Goal: Task Accomplishment & Management: Manage account settings

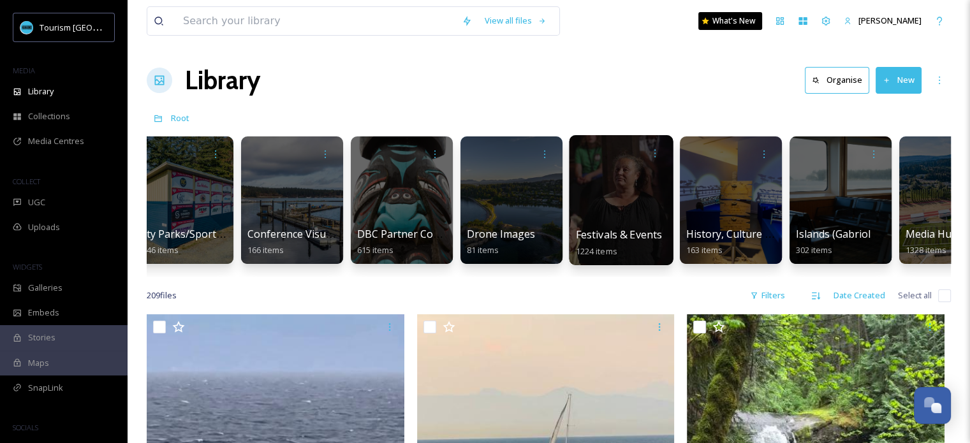
click at [628, 226] on div at bounding box center [621, 200] width 104 height 130
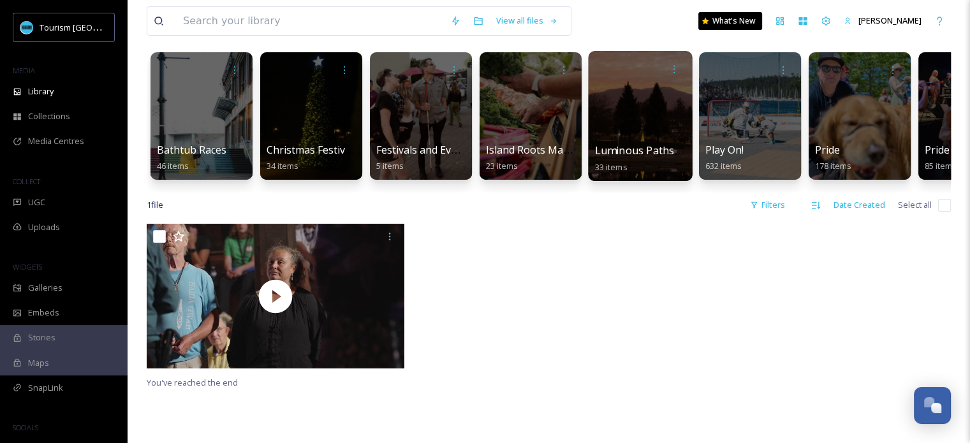
scroll to position [64, 0]
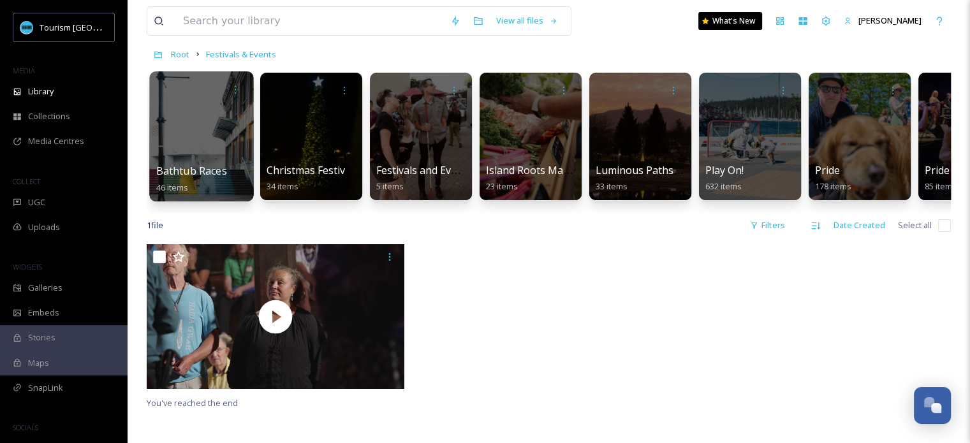
click at [214, 163] on div "Bathtub Races 46 items" at bounding box center [201, 179] width 91 height 32
click at [192, 162] on div at bounding box center [201, 136] width 104 height 130
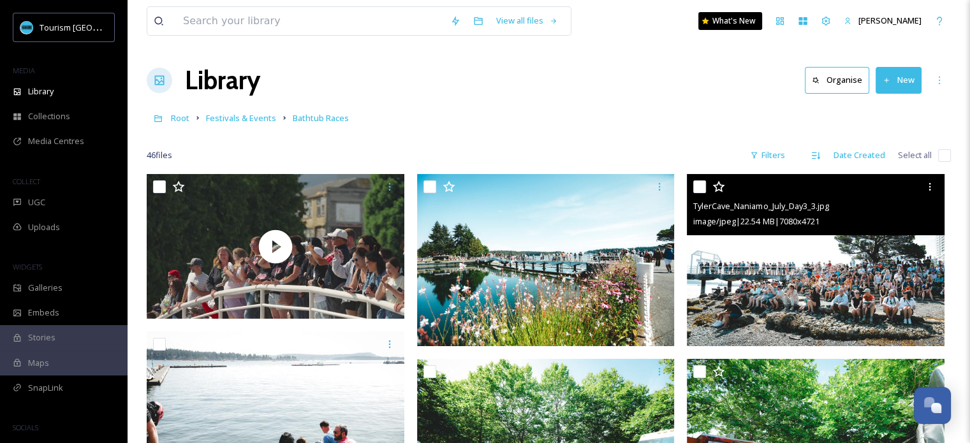
scroll to position [64, 0]
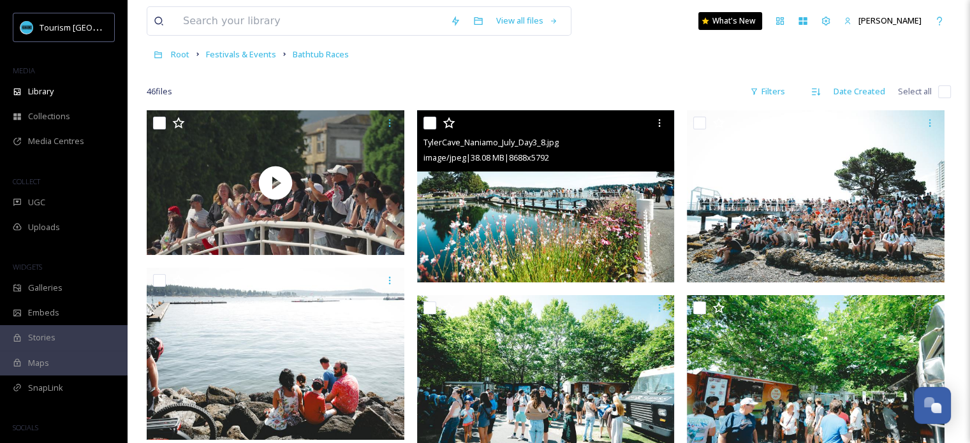
click at [434, 124] on input "checkbox" at bounding box center [430, 123] width 13 height 13
checkbox input "true"
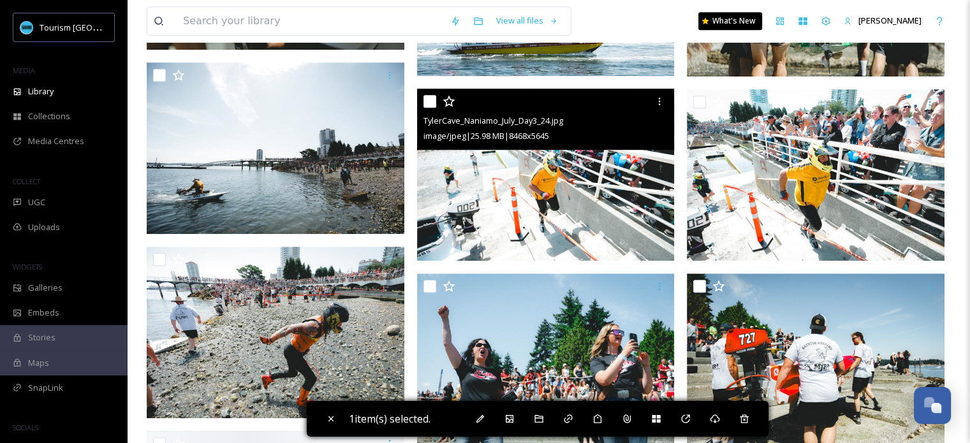
scroll to position [829, 0]
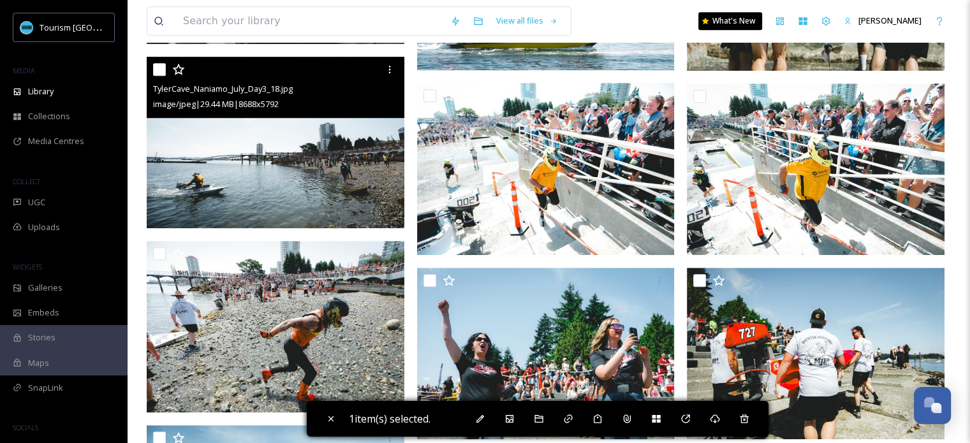
click at [162, 70] on input "checkbox" at bounding box center [159, 69] width 13 height 13
checkbox input "true"
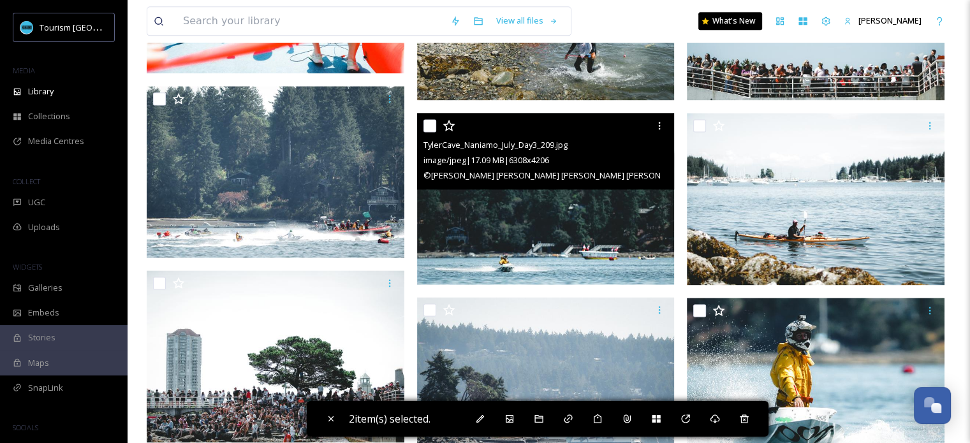
scroll to position [1786, 0]
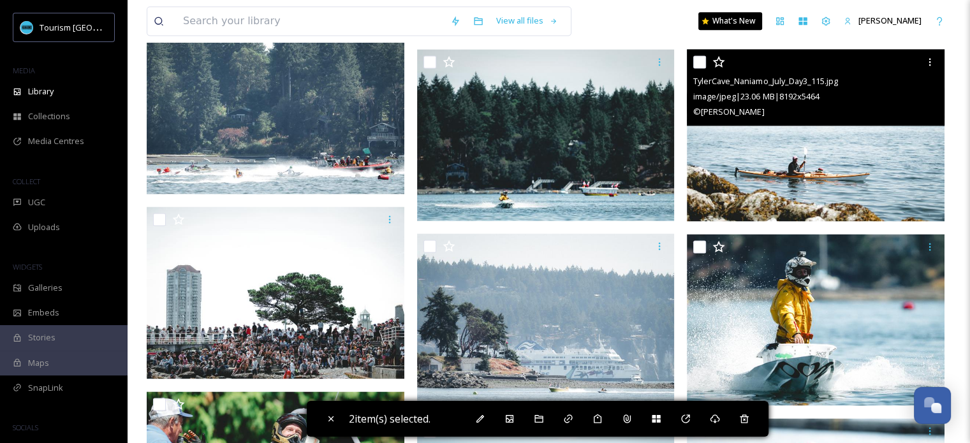
click at [701, 65] on input "checkbox" at bounding box center [699, 61] width 13 height 13
checkbox input "true"
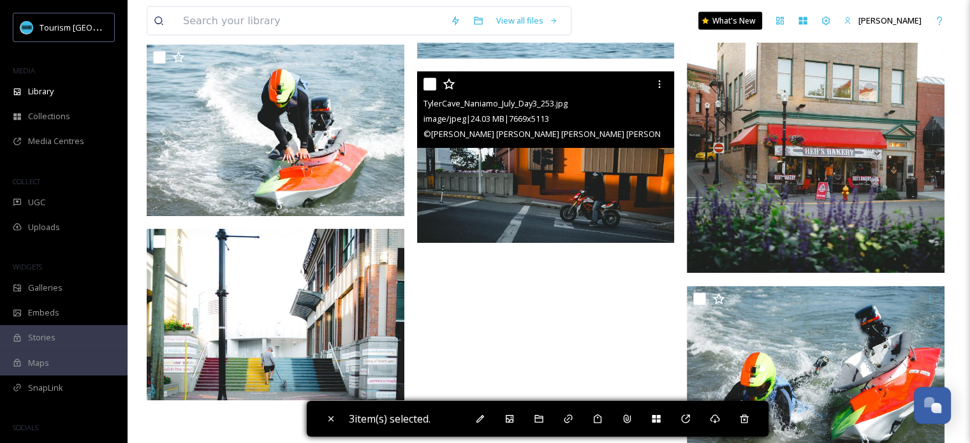
scroll to position [2722, 0]
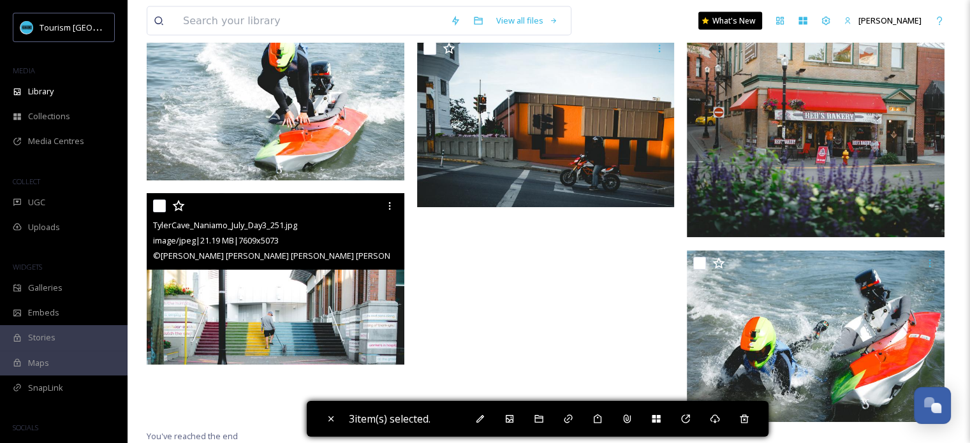
click at [159, 207] on input "checkbox" at bounding box center [159, 206] width 13 height 13
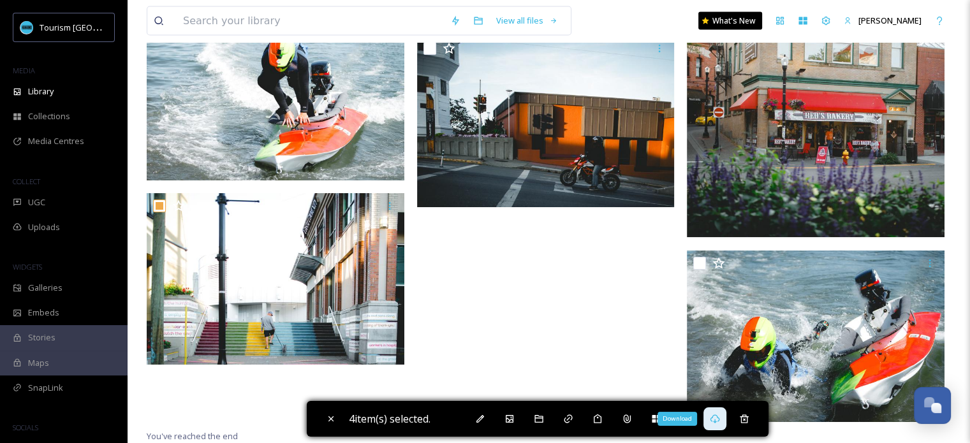
click at [718, 423] on icon at bounding box center [715, 419] width 10 height 10
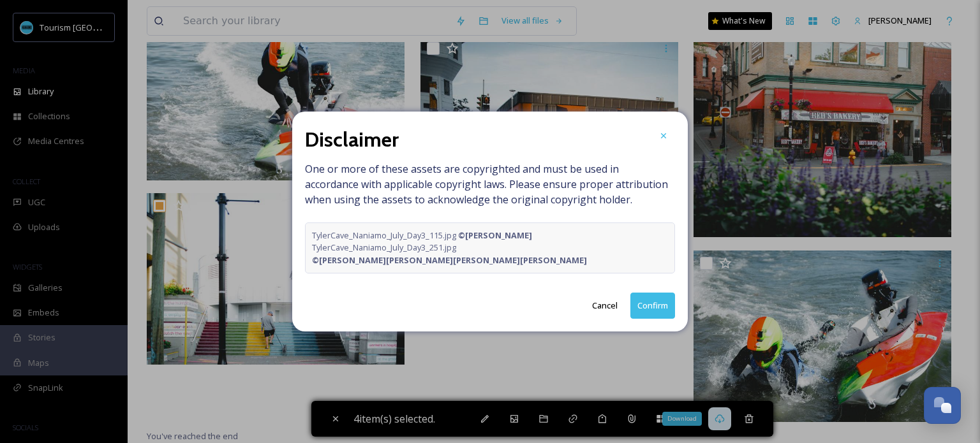
click at [655, 297] on button "Confirm" at bounding box center [652, 306] width 45 height 26
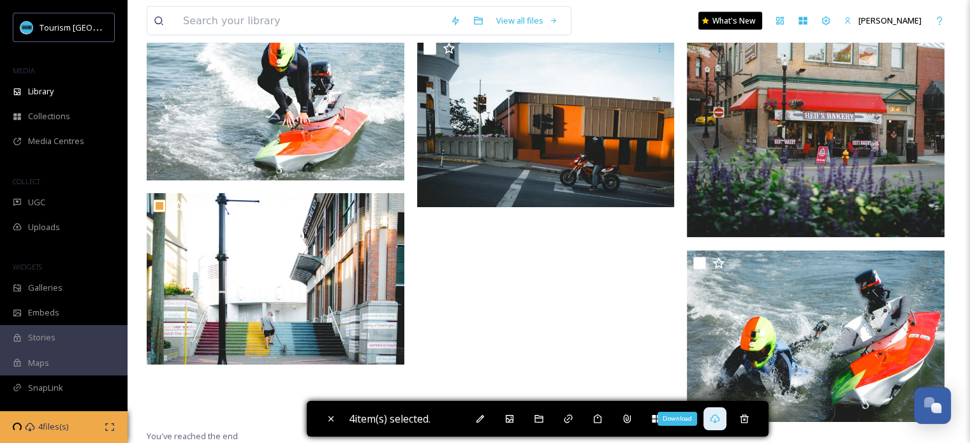
click at [718, 418] on icon at bounding box center [715, 419] width 10 height 10
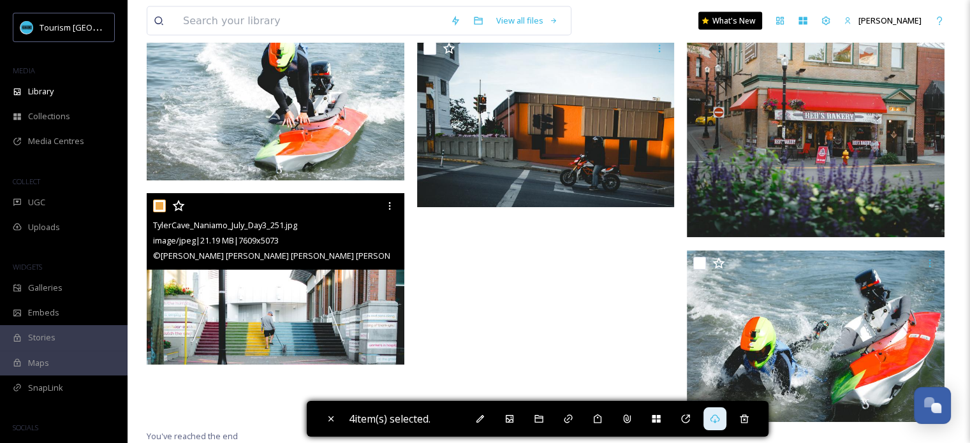
click at [160, 207] on input "checkbox" at bounding box center [159, 206] width 13 height 13
checkbox input "false"
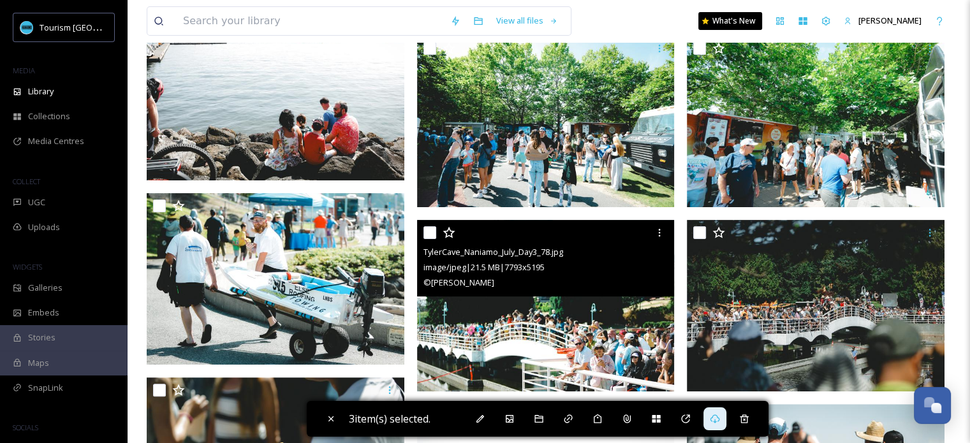
scroll to position [171, 0]
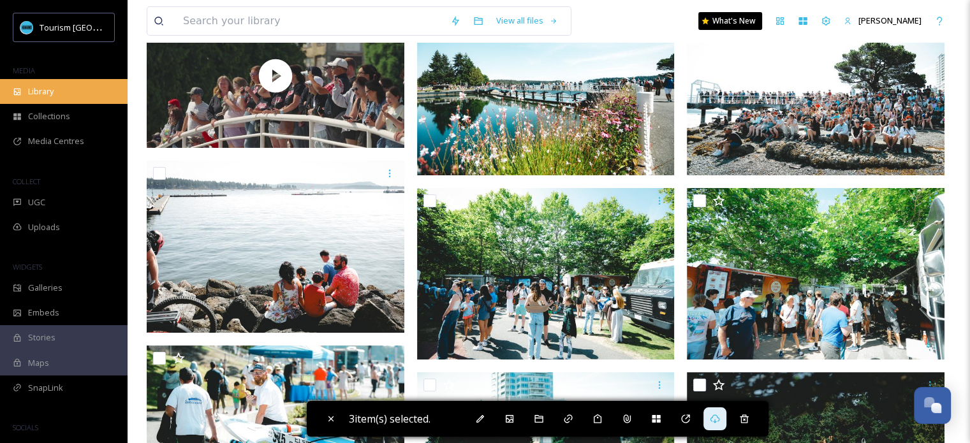
click at [50, 94] on span "Library" at bounding box center [41, 91] width 26 height 12
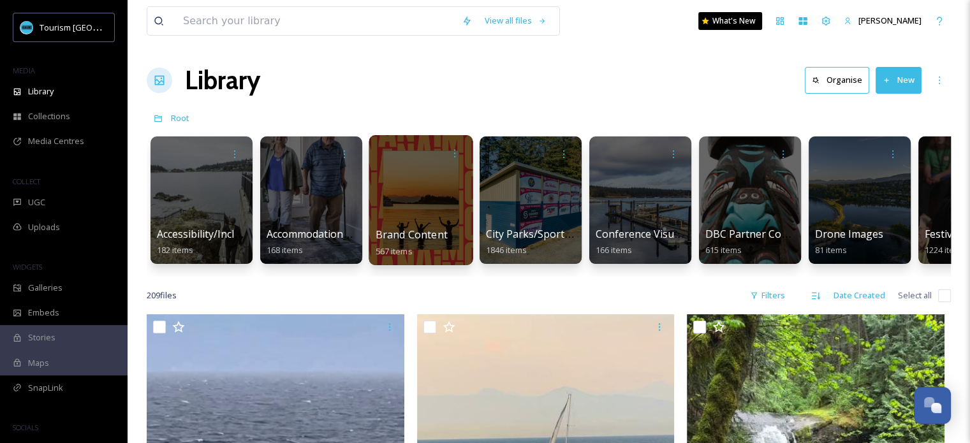
click at [413, 216] on div at bounding box center [421, 200] width 104 height 130
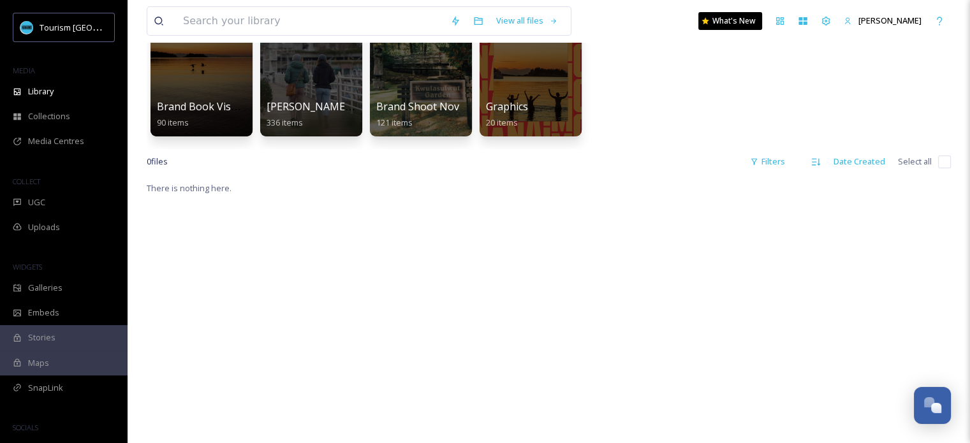
scroll to position [64, 0]
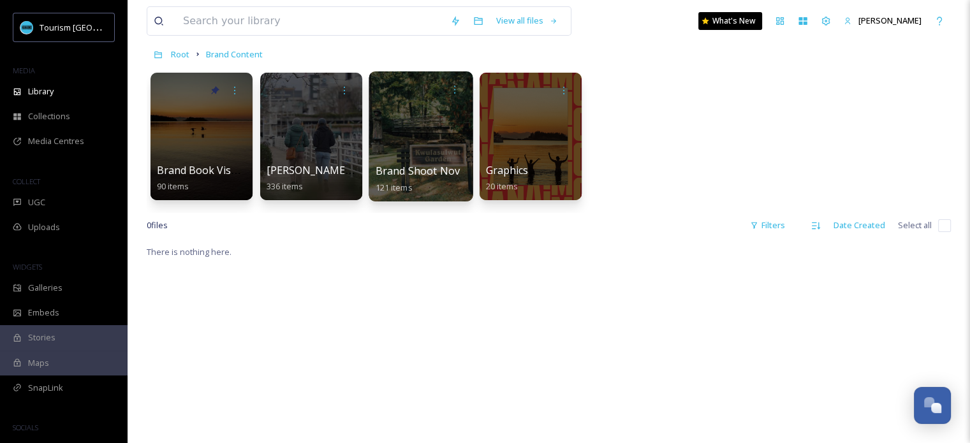
click at [447, 152] on div at bounding box center [421, 136] width 104 height 130
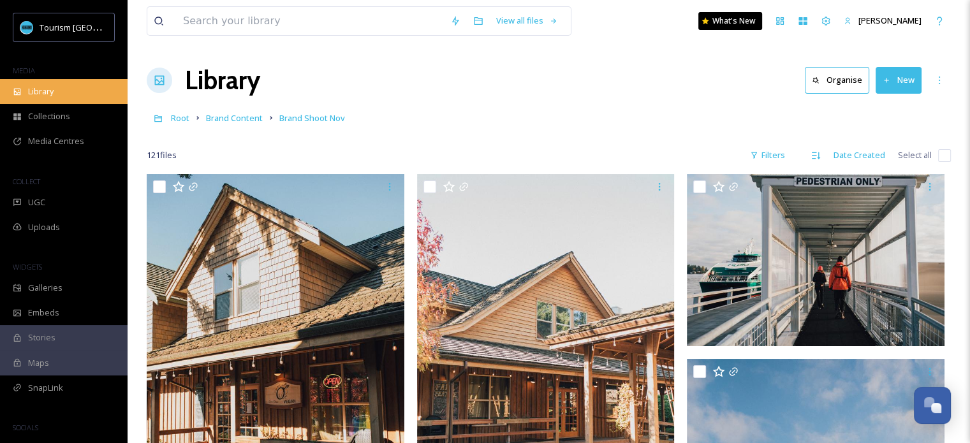
click at [47, 92] on span "Library" at bounding box center [41, 91] width 26 height 12
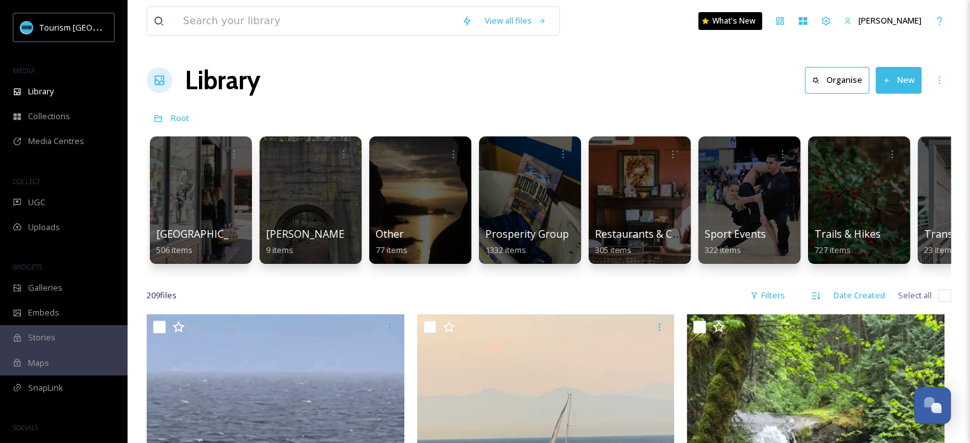
scroll to position [0, 1402]
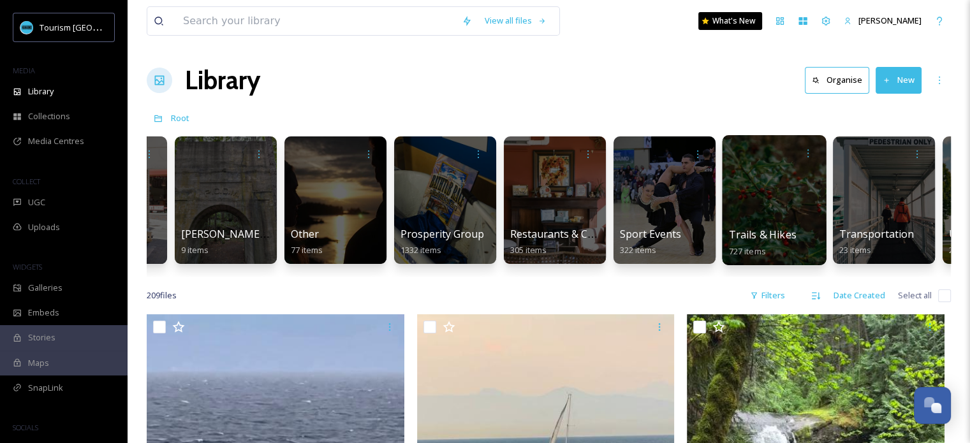
click at [781, 215] on div at bounding box center [774, 200] width 104 height 130
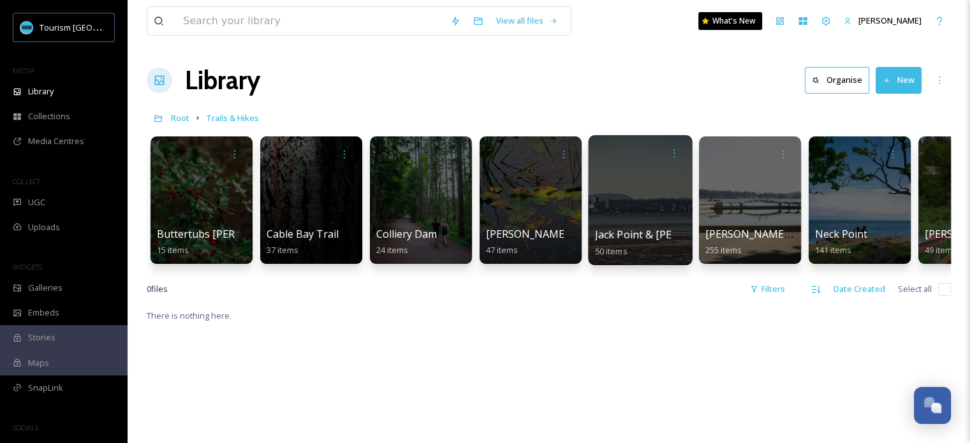
click at [655, 243] on div "Jack Point & [PERSON_NAME] Park 50 items" at bounding box center [640, 243] width 91 height 32
click at [639, 209] on div at bounding box center [640, 200] width 104 height 130
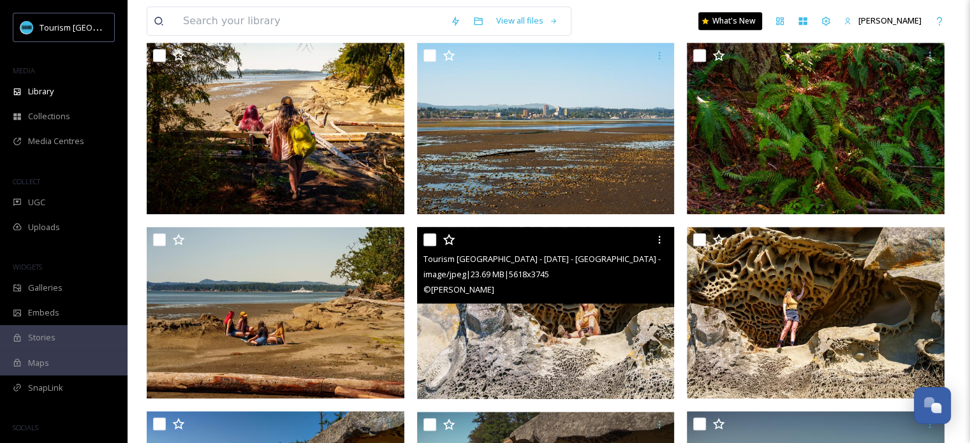
scroll to position [1084, 0]
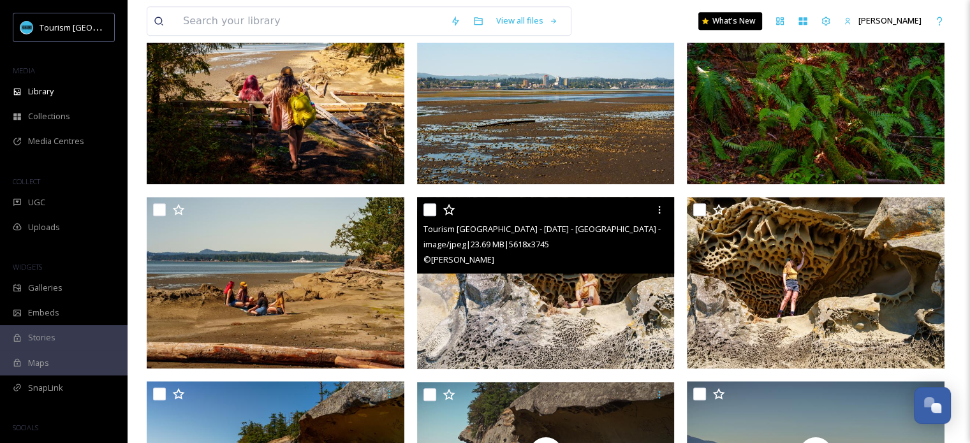
click at [424, 214] on input "checkbox" at bounding box center [430, 209] width 13 height 13
checkbox input "true"
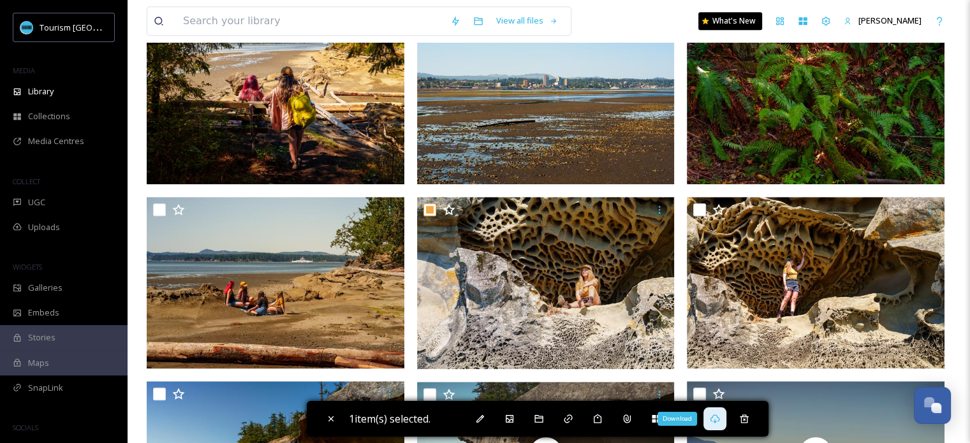
click at [718, 418] on icon at bounding box center [715, 419] width 10 height 10
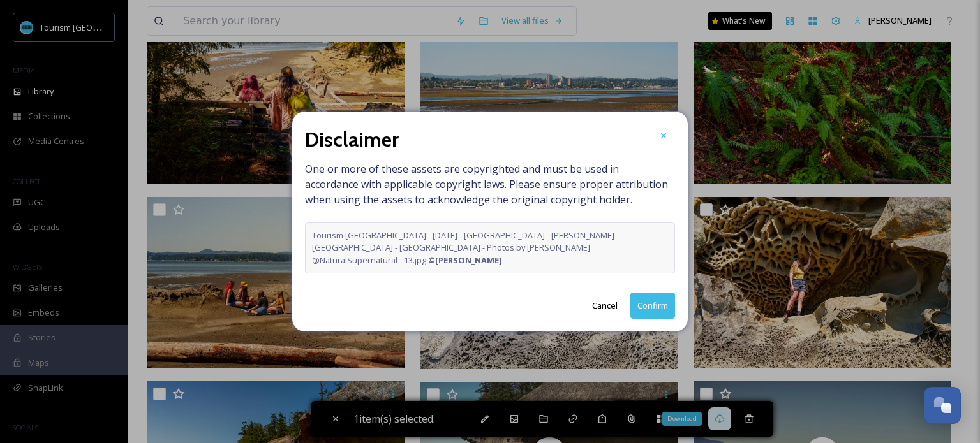
click at [642, 306] on button "Confirm" at bounding box center [652, 306] width 45 height 26
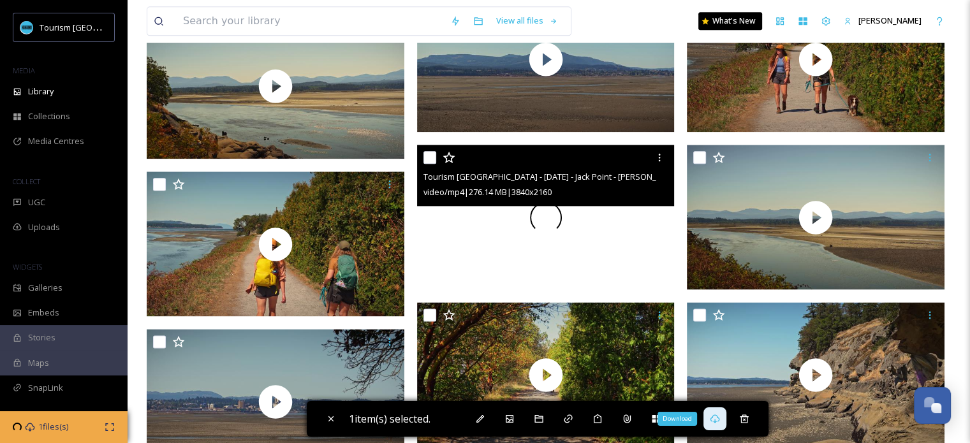
scroll to position [1850, 0]
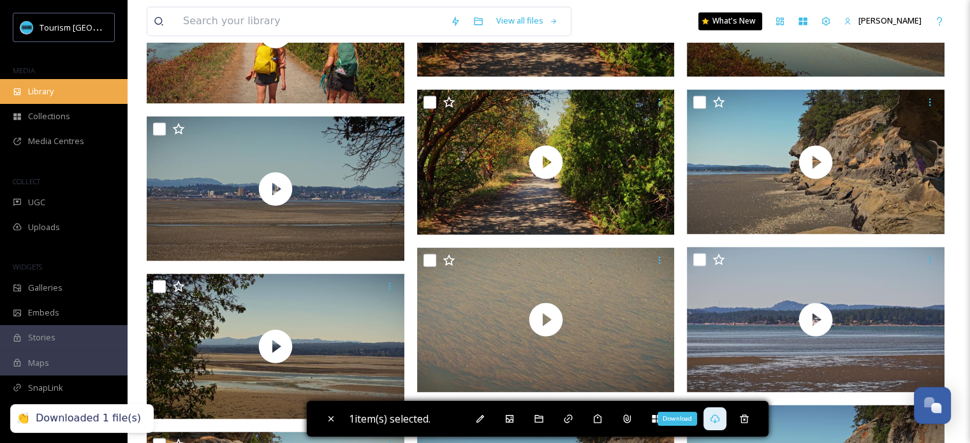
click at [48, 91] on span "Library" at bounding box center [41, 91] width 26 height 12
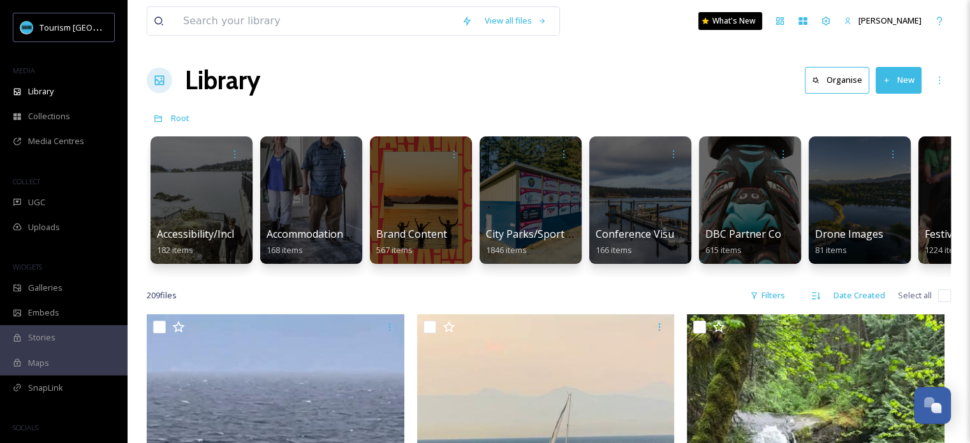
click at [616, 67] on div "Library Organise New" at bounding box center [549, 80] width 804 height 38
click at [905, 81] on button "New" at bounding box center [899, 80] width 46 height 26
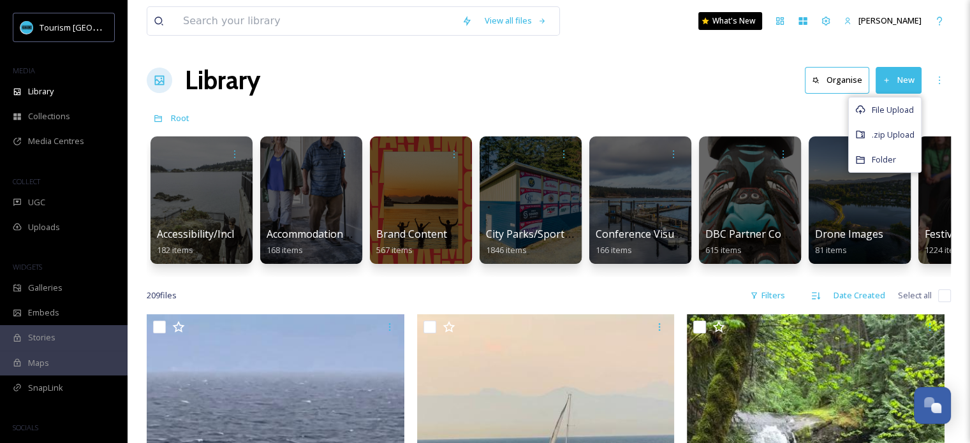
click at [707, 78] on div "Library Organise New File Upload .zip Upload Folder" at bounding box center [549, 80] width 804 height 38
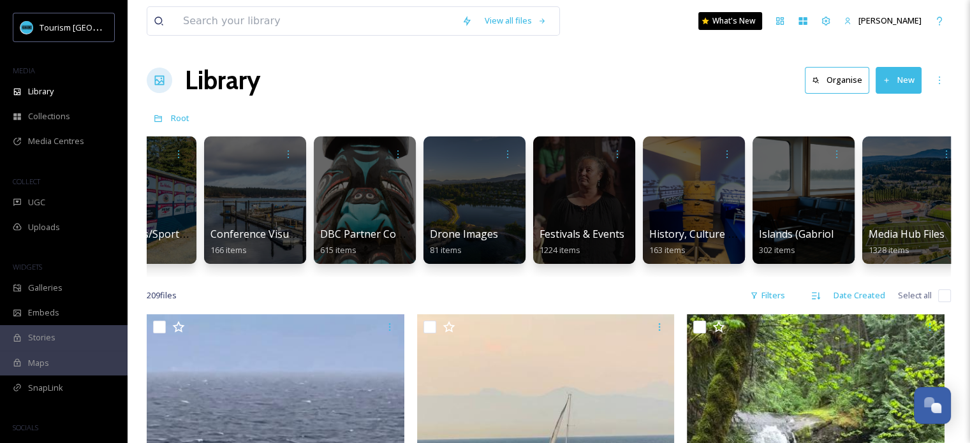
scroll to position [0, 387]
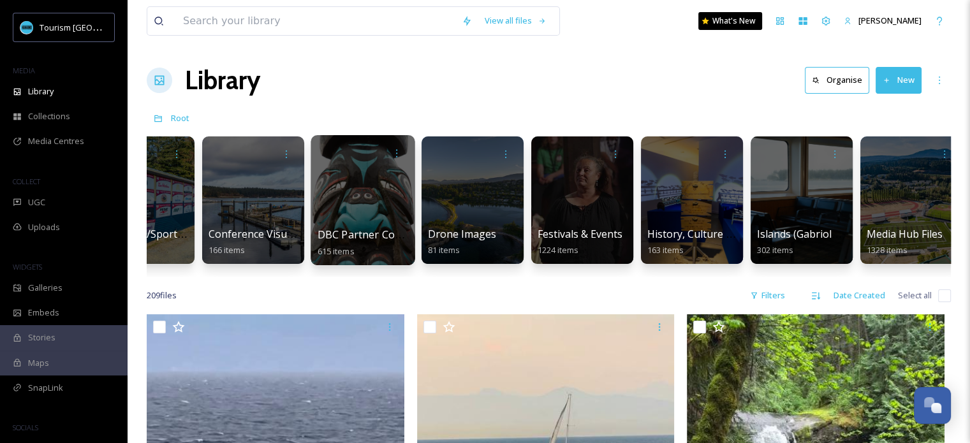
click at [357, 232] on span "DBC Partner Contrent" at bounding box center [372, 235] width 108 height 14
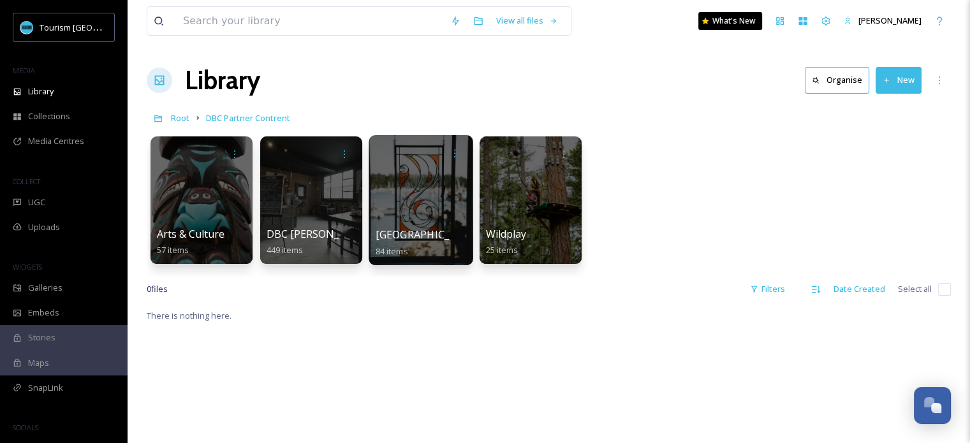
click at [416, 212] on div at bounding box center [421, 200] width 104 height 130
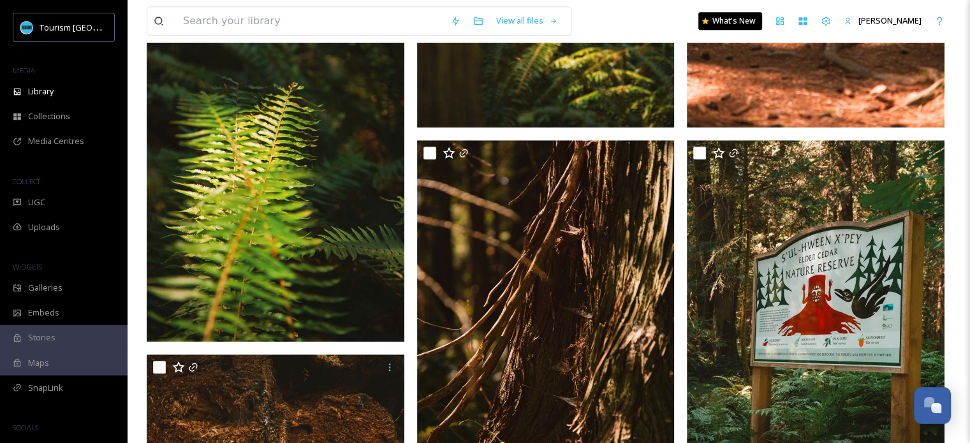
scroll to position [1021, 0]
